Goal: Information Seeking & Learning: Learn about a topic

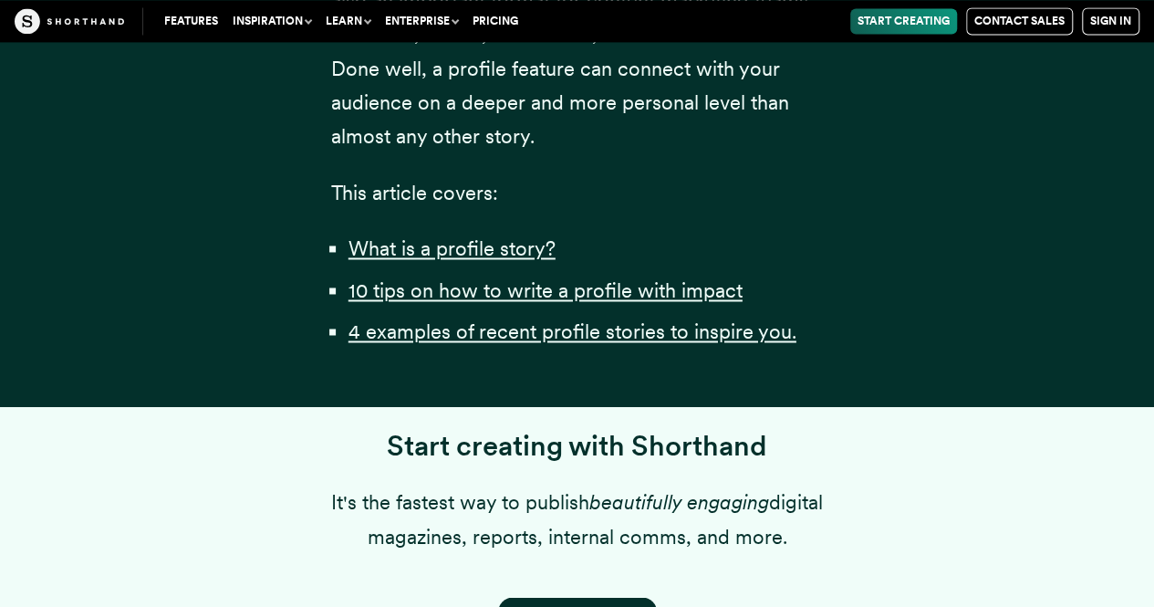
scroll to position [1336, 0]
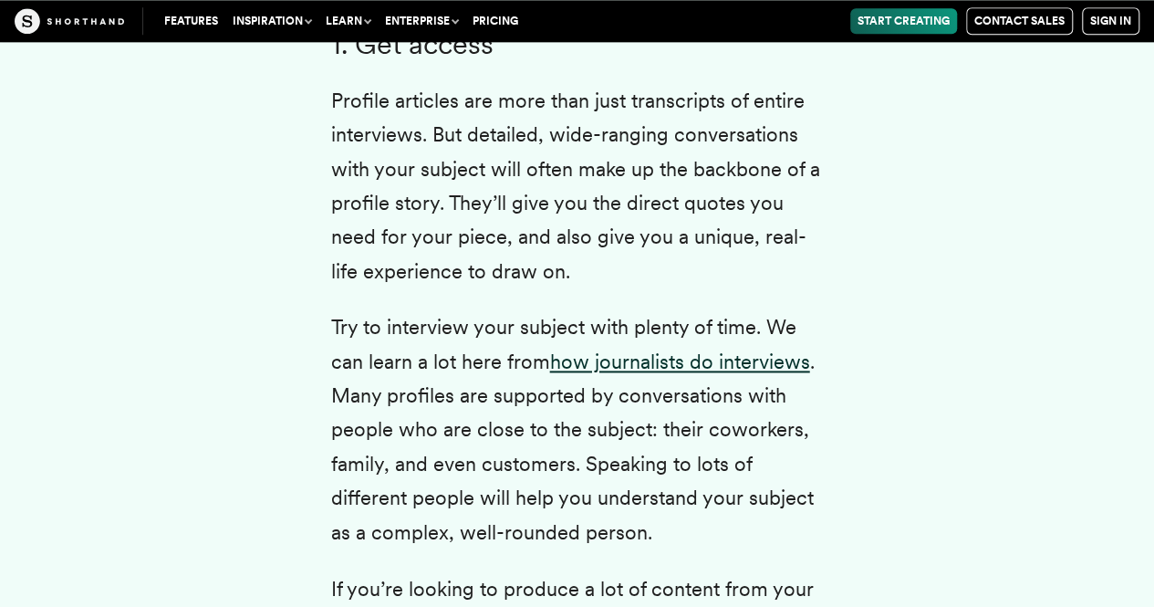
scroll to position [4602, 0]
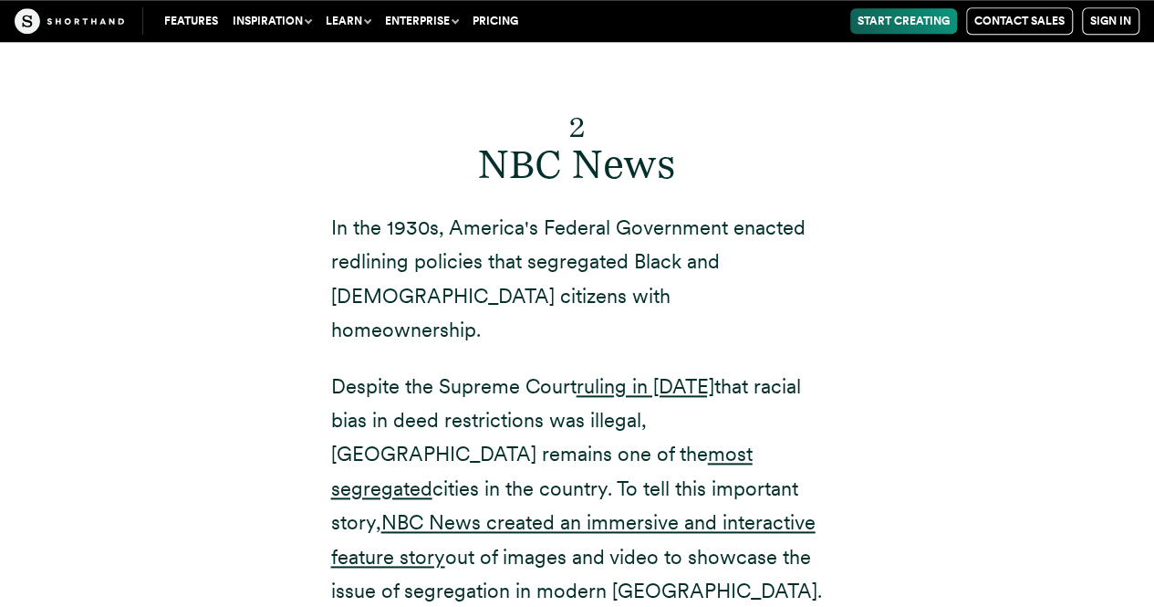
scroll to position [7826, 0]
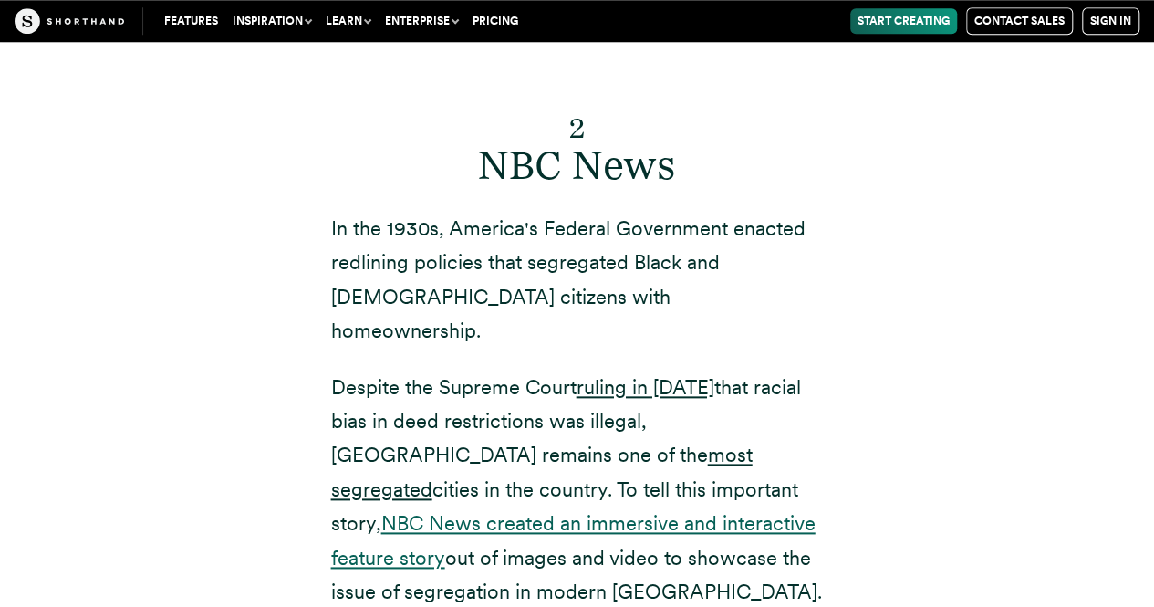
click at [628, 511] on link "NBC News created an immersive and interactive feature story" at bounding box center [573, 539] width 484 height 57
